Goal: Transaction & Acquisition: Purchase product/service

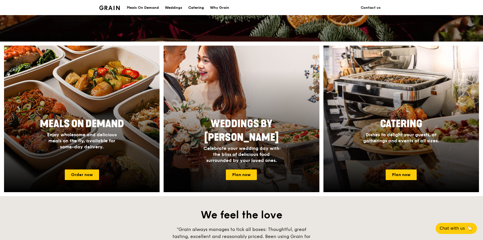
scroll to position [151, 0]
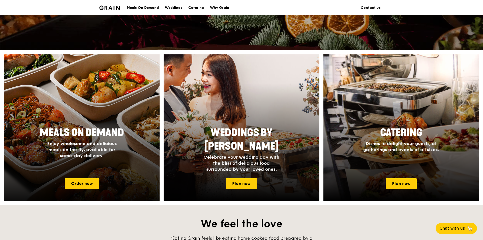
click at [98, 146] on span "Enjoy wholesome and delicious meals on the fly, available for same-day delivery." at bounding box center [82, 150] width 70 height 18
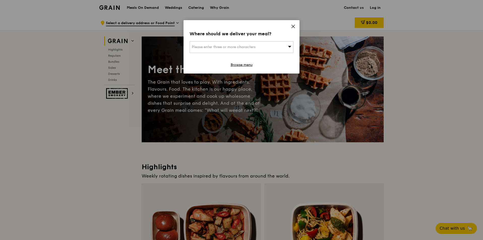
click at [291, 26] on icon at bounding box center [293, 26] width 5 height 5
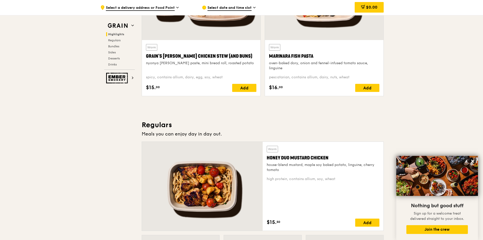
scroll to position [229, 0]
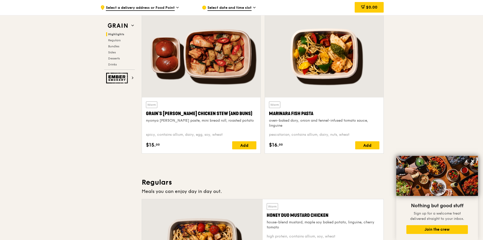
scroll to position [173, 0]
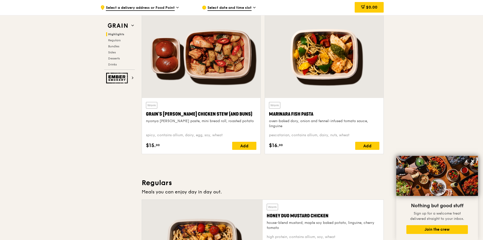
drag, startPoint x: 411, startPoint y: 63, endPoint x: 410, endPoint y: 73, distance: 9.1
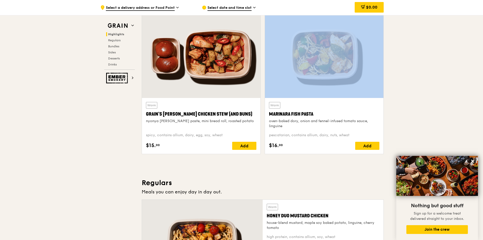
drag, startPoint x: 410, startPoint y: 73, endPoint x: 410, endPoint y: 76, distance: 3.1
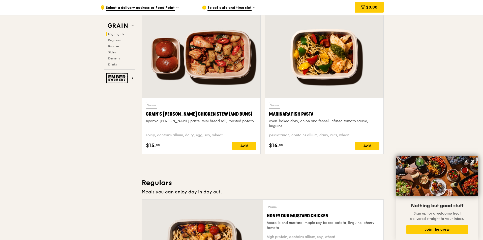
click at [264, 75] on div "Warm Marinara Fish Pasta oven-baked dory, onion and fennel-infused tomato sauce…" at bounding box center [323, 84] width 123 height 148
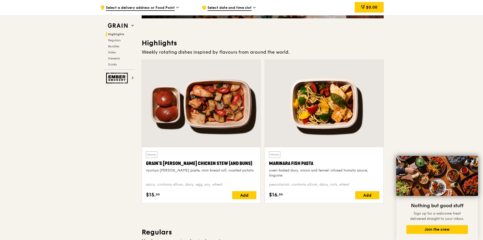
scroll to position [155, 0]
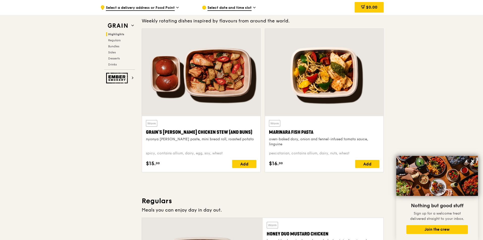
drag, startPoint x: 146, startPoint y: 153, endPoint x: 222, endPoint y: 151, distance: 76.1
click at [222, 151] on div "spicy, contains allium, dairy, egg, soy, wheat" at bounding box center [201, 153] width 110 height 5
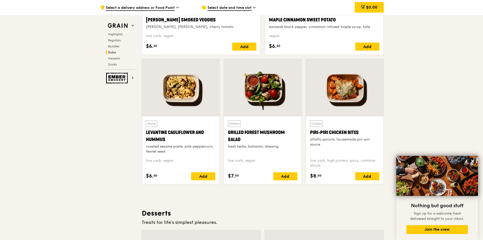
scroll to position [1499, 0]
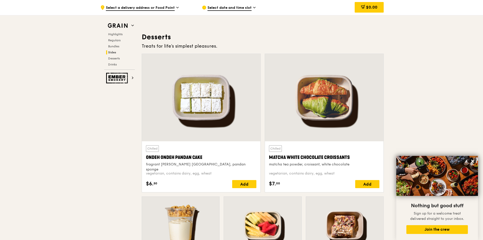
drag, startPoint x: 437, startPoint y: 65, endPoint x: 439, endPoint y: 80, distance: 15.3
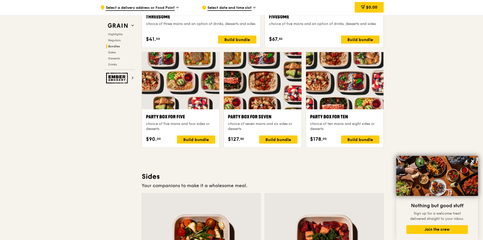
click at [436, 79] on div ".cls-1 { fill: none; stroke: #fff; stroke-linecap: round; stroke-linejoin: roun…" at bounding box center [241, 108] width 483 height 2127
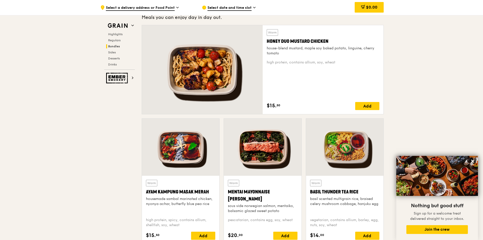
scroll to position [0, 0]
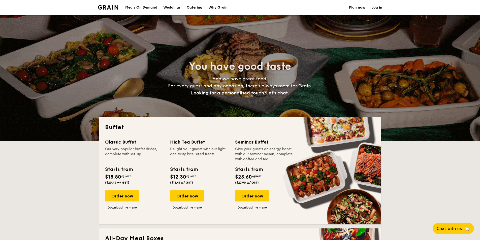
select select
